Goal: Information Seeking & Learning: Learn about a topic

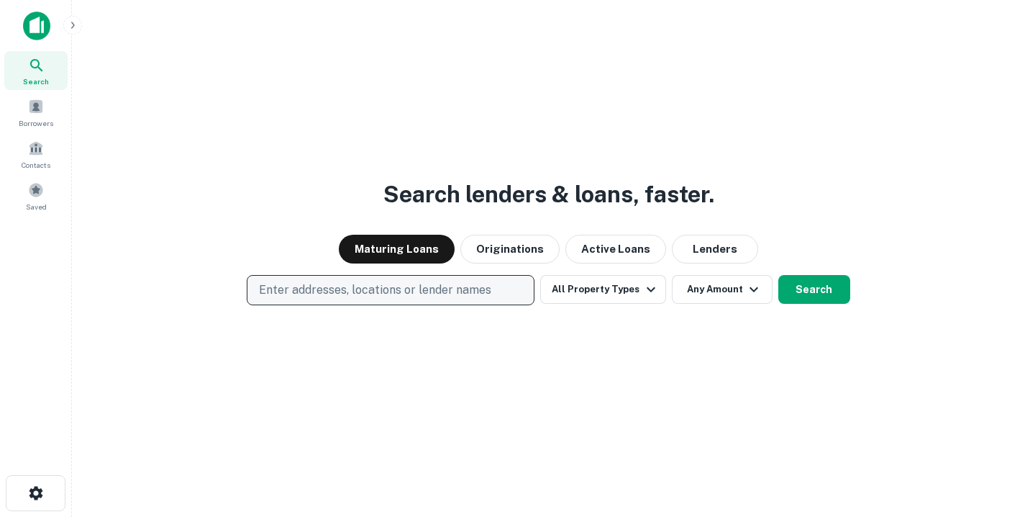
click at [433, 296] on p "Enter addresses, locations or lender names" at bounding box center [375, 289] width 232 height 17
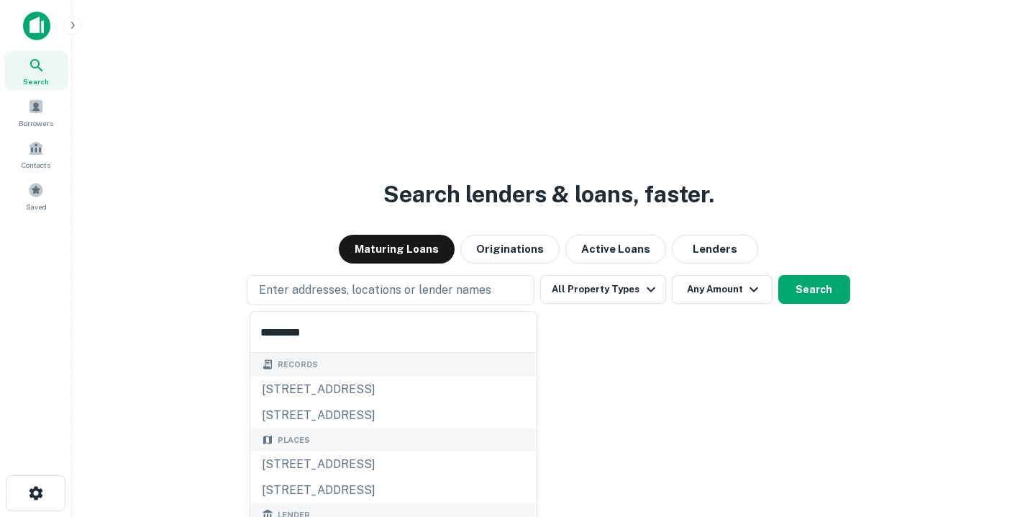
type input "**********"
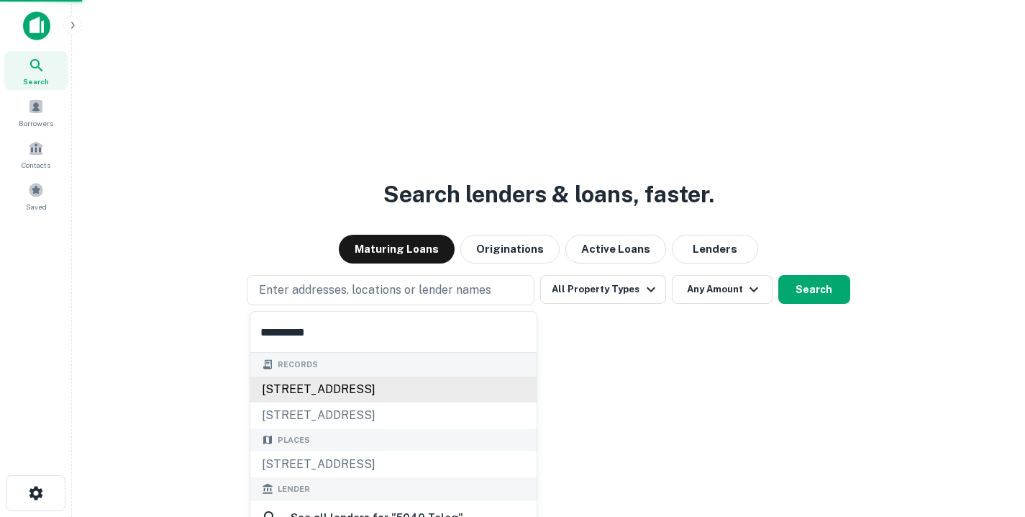
click at [373, 391] on div "[STREET_ADDRESS]" at bounding box center [393, 389] width 286 height 26
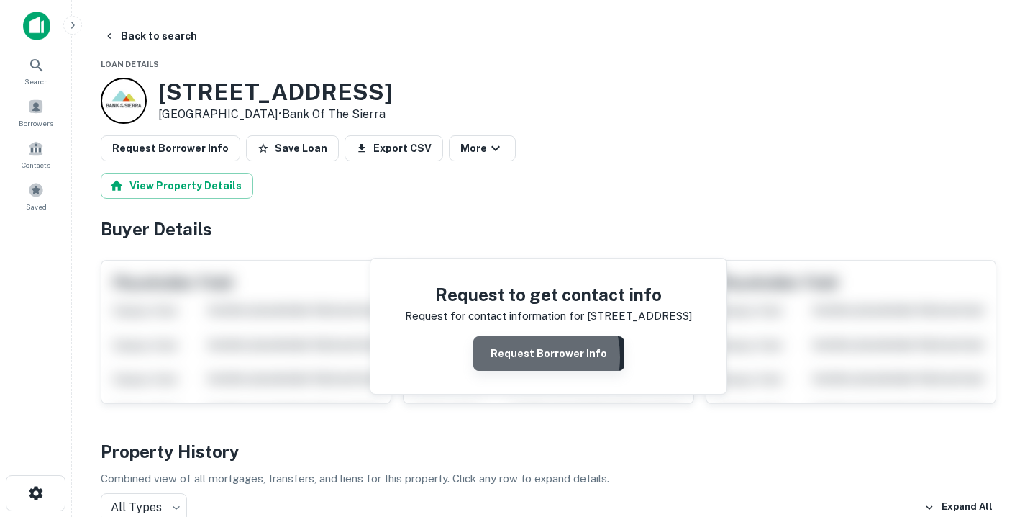
click at [520, 357] on button "Request Borrower Info" at bounding box center [548, 353] width 151 height 35
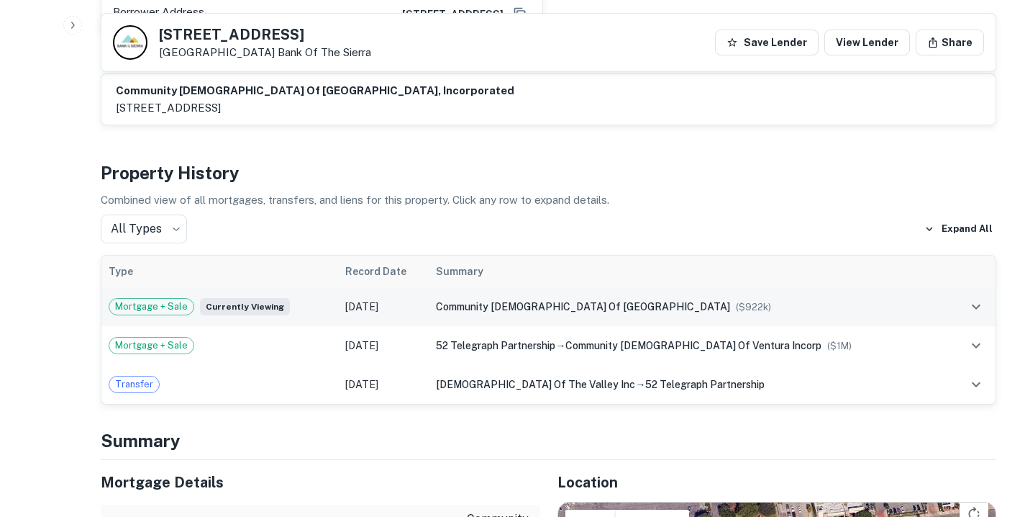
scroll to position [874, 0]
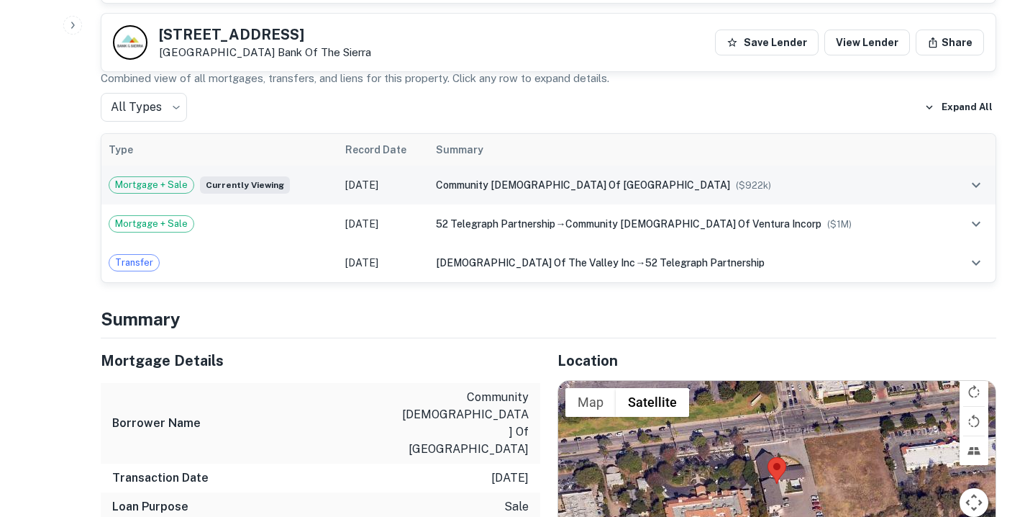
click at [524, 179] on span "community [DEMOGRAPHIC_DATA] of [GEOGRAPHIC_DATA]" at bounding box center [583, 185] width 294 height 12
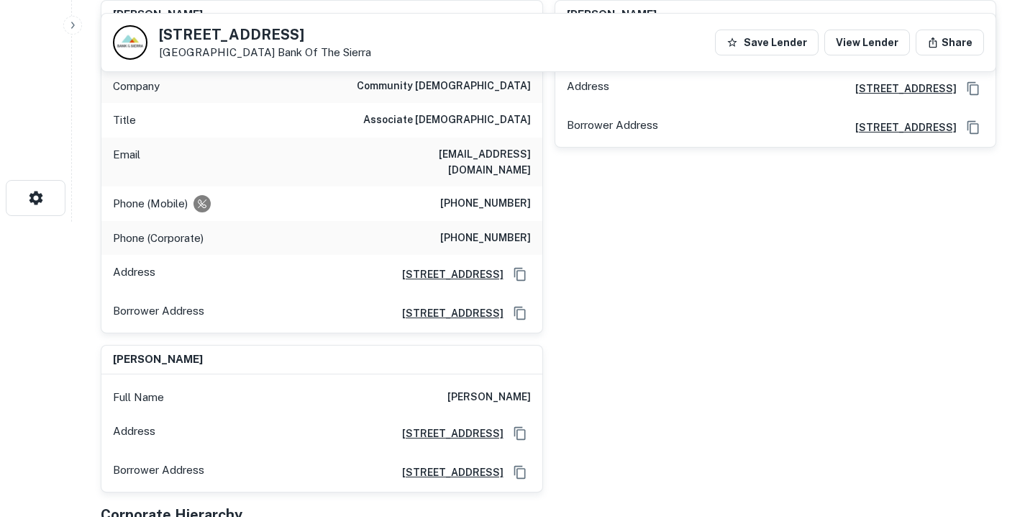
scroll to position [0, 0]
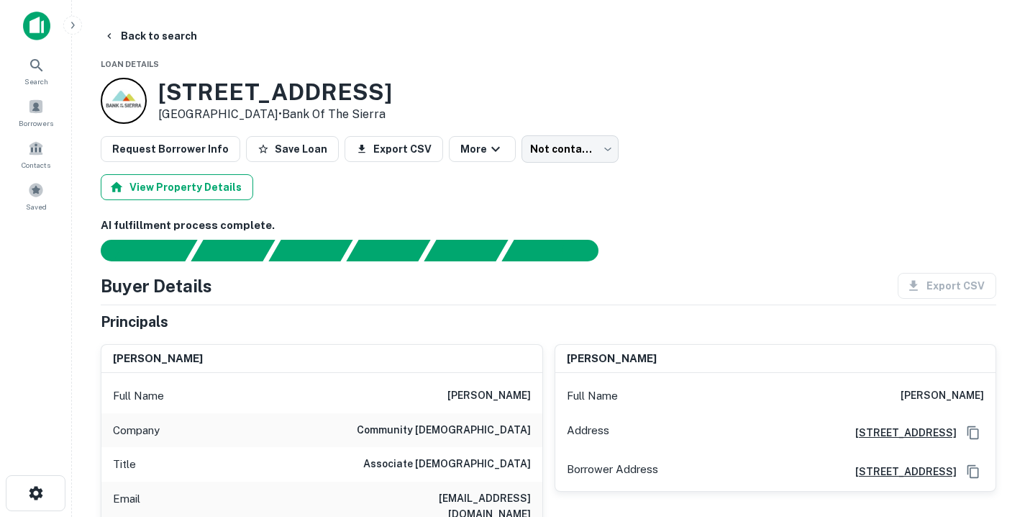
click at [188, 194] on button "View Property Details" at bounding box center [177, 187] width 153 height 26
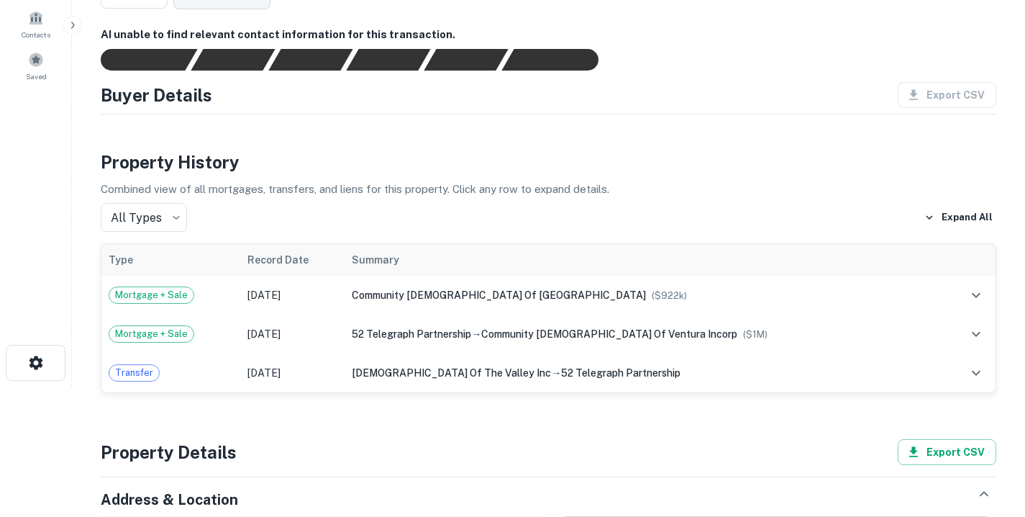
scroll to position [131, 0]
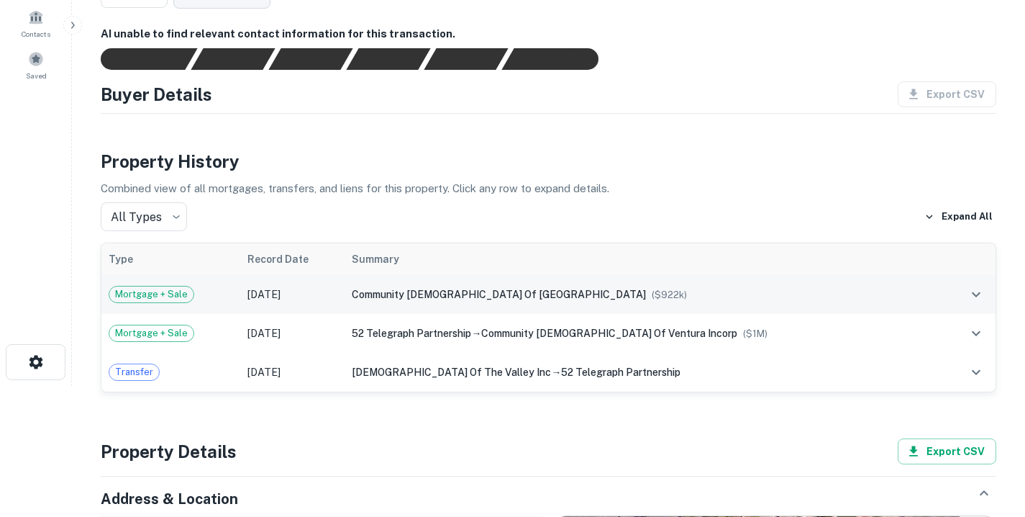
click at [378, 298] on span "community [DEMOGRAPHIC_DATA] of [GEOGRAPHIC_DATA]" at bounding box center [499, 295] width 294 height 12
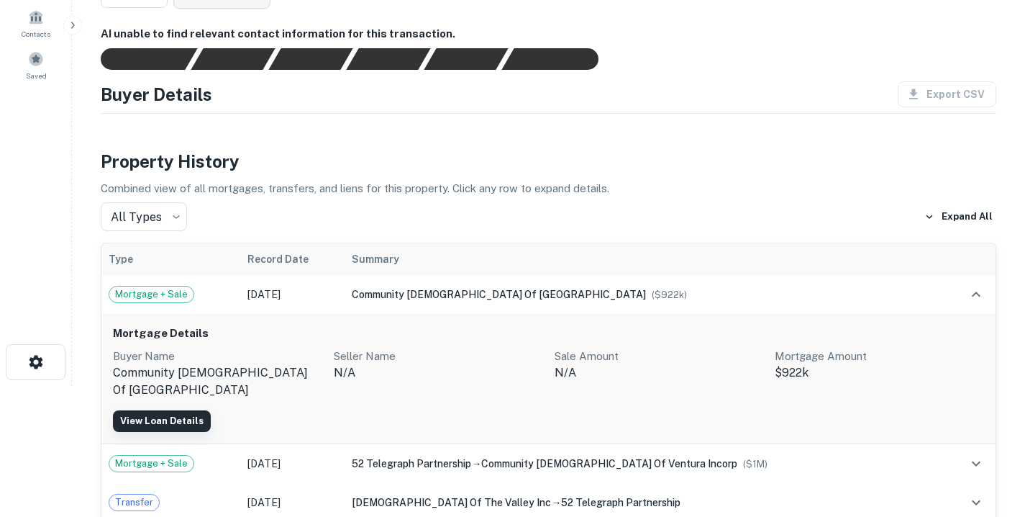
click at [131, 422] on link "View Loan Details" at bounding box center [162, 421] width 98 height 22
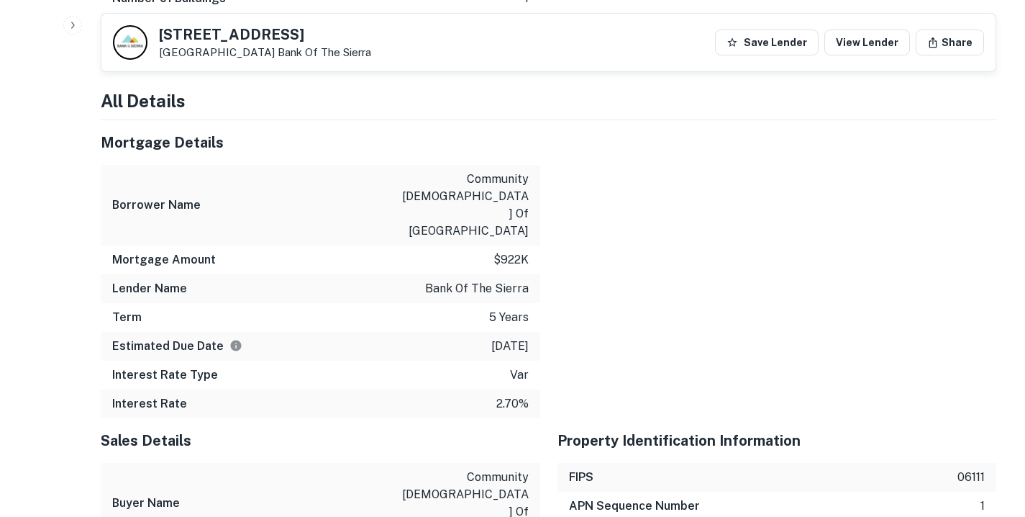
scroll to position [1605, 0]
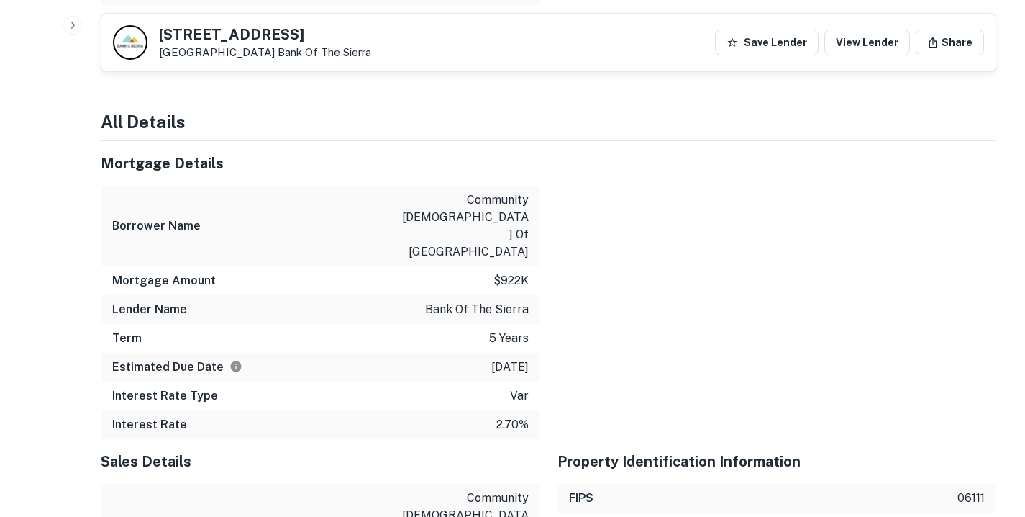
click at [448, 301] on p "bank of the sierra" at bounding box center [477, 309] width 104 height 17
copy p "bank of the sierra"
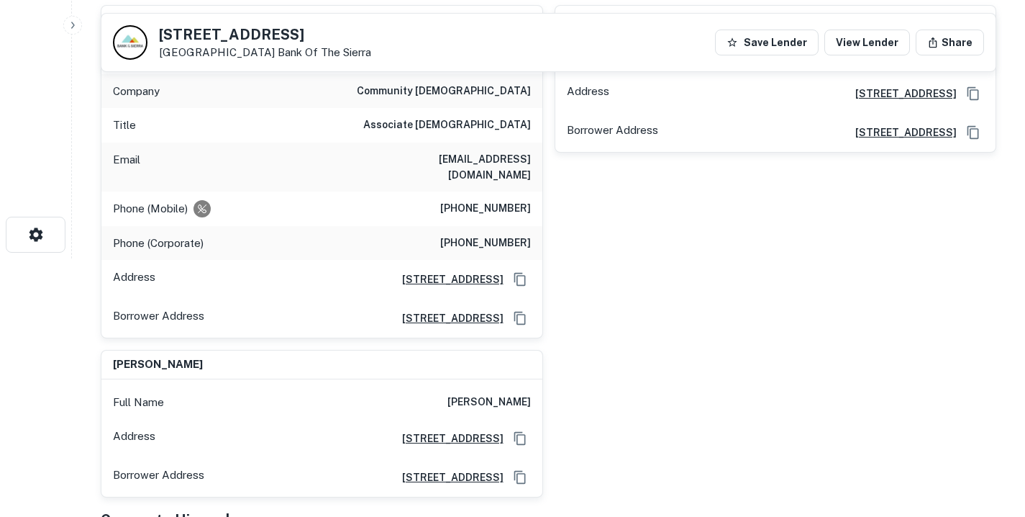
scroll to position [47, 0]
